Goal: Information Seeking & Learning: Learn about a topic

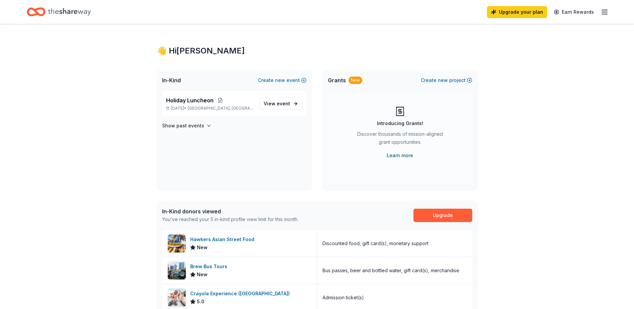
click at [400, 157] on link "Learn more" at bounding box center [400, 155] width 26 height 8
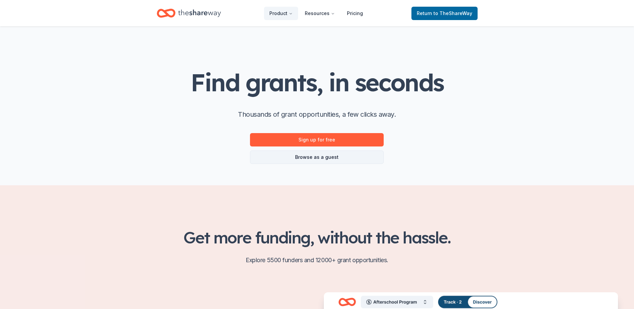
click at [320, 160] on link "Browse as a guest" at bounding box center [317, 156] width 134 height 13
click at [282, 159] on link "Browse as a guest" at bounding box center [317, 156] width 134 height 13
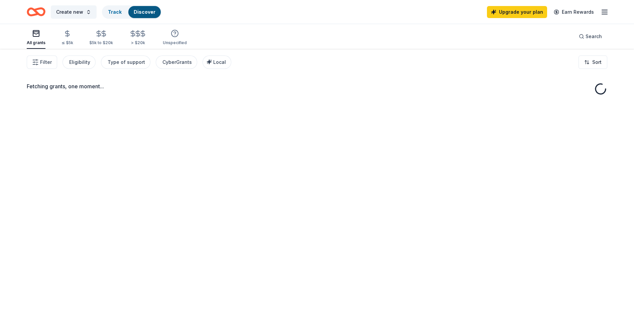
click at [137, 70] on div "Filter Eligibility Type of support CyberGrants Local Sort" at bounding box center [317, 62] width 634 height 27
click at [136, 65] on div "Type of support" at bounding box center [126, 62] width 37 height 8
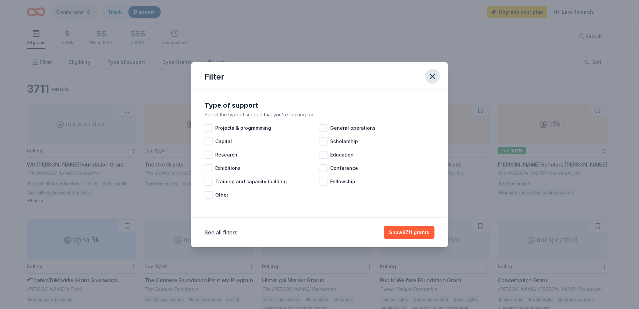
click at [431, 75] on icon "button" at bounding box center [432, 76] width 5 height 5
